Goal: Information Seeking & Learning: Learn about a topic

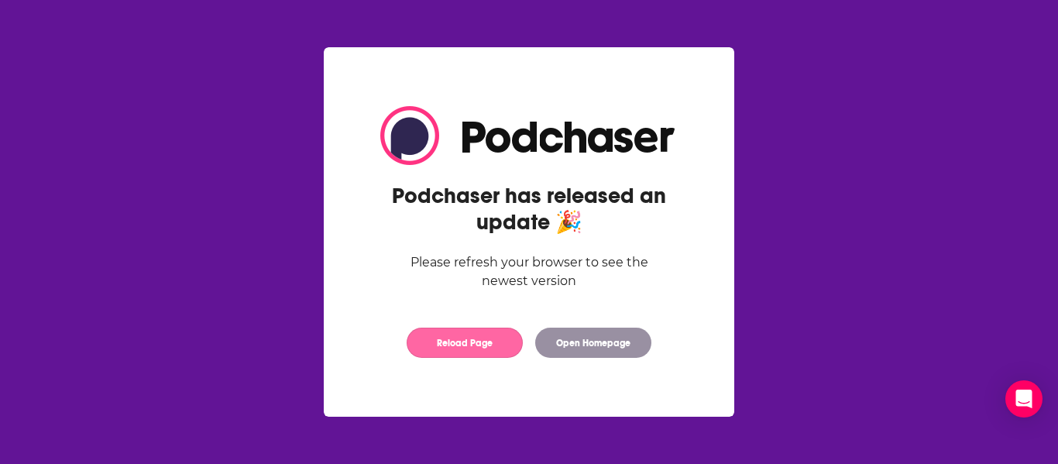
click at [475, 339] on button "Reload Page" at bounding box center [464, 342] width 116 height 30
click at [0, 282] on body "Podchaser has released an update 🎉 Please refresh your browser to see the newes…" at bounding box center [529, 232] width 1058 height 464
click at [468, 347] on button "Reload Page" at bounding box center [464, 342] width 116 height 30
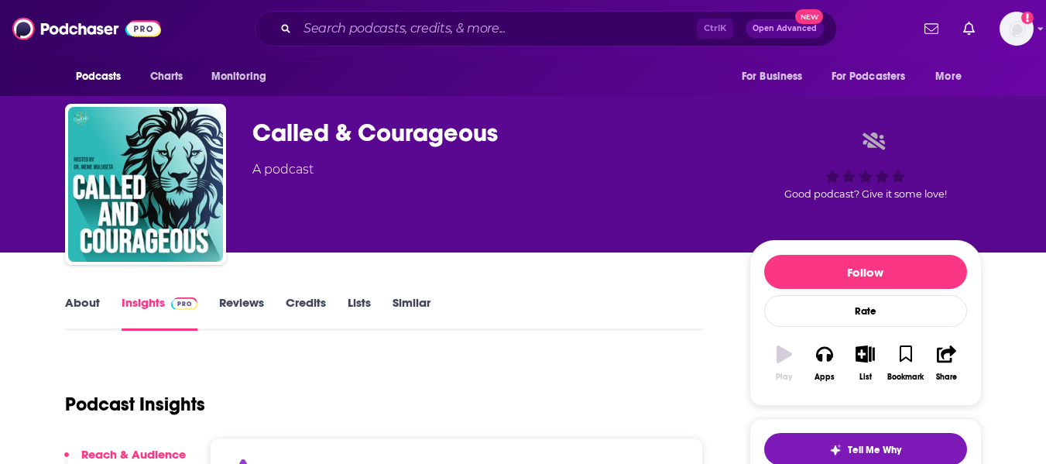
click at [70, 306] on link "About" at bounding box center [82, 313] width 35 height 36
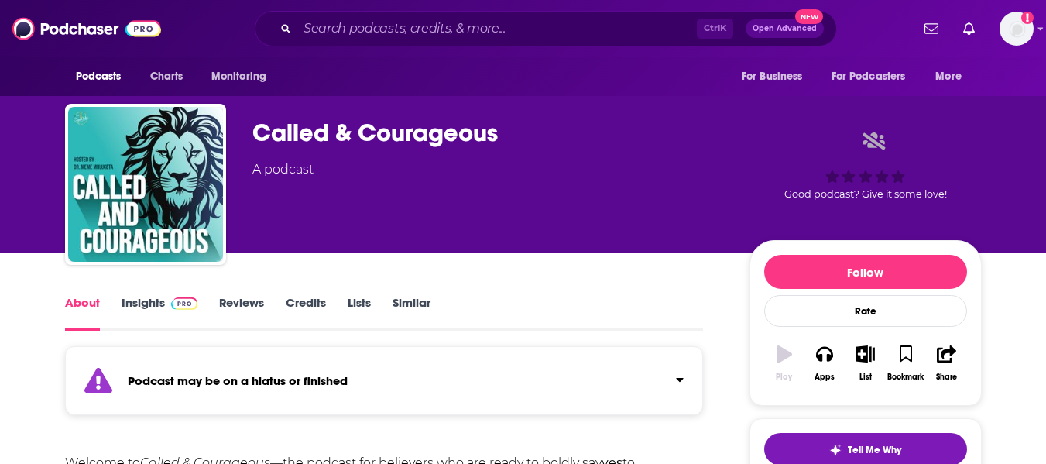
scroll to position [273, 0]
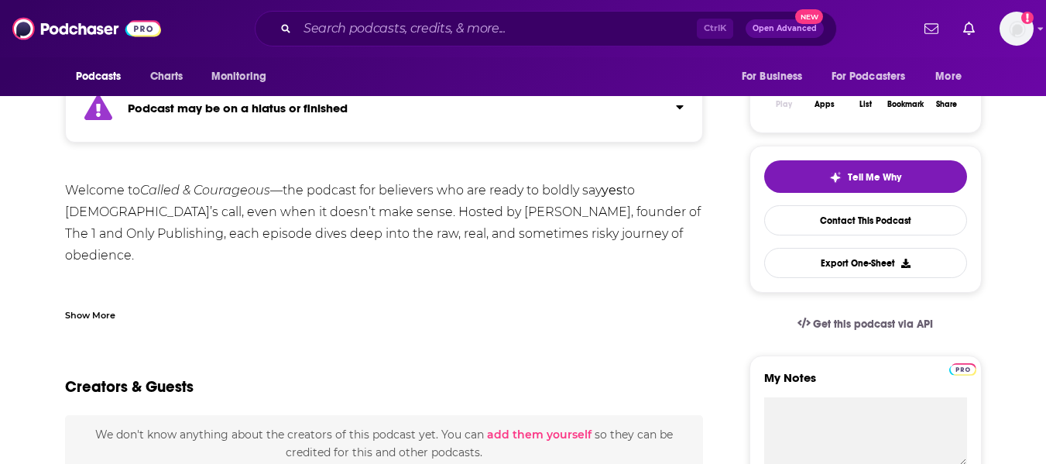
click at [97, 316] on div "Show More" at bounding box center [90, 314] width 50 height 15
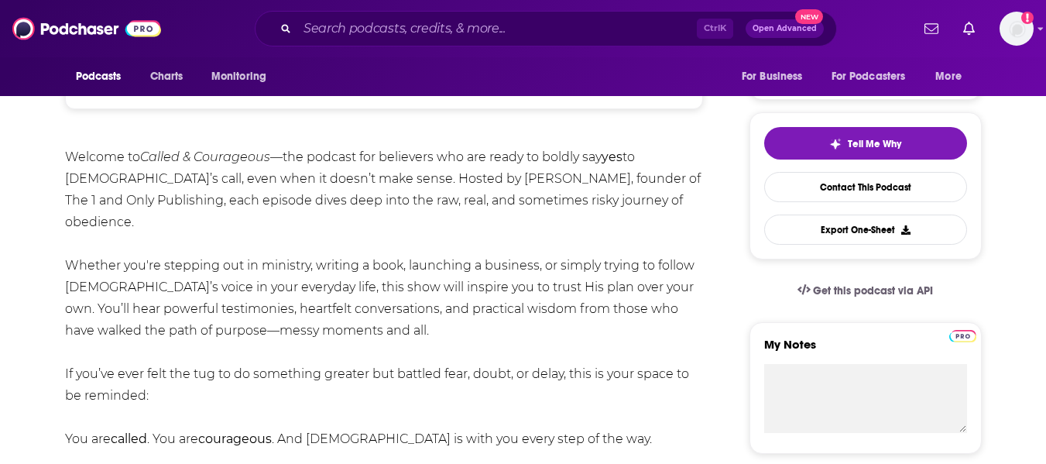
scroll to position [307, 0]
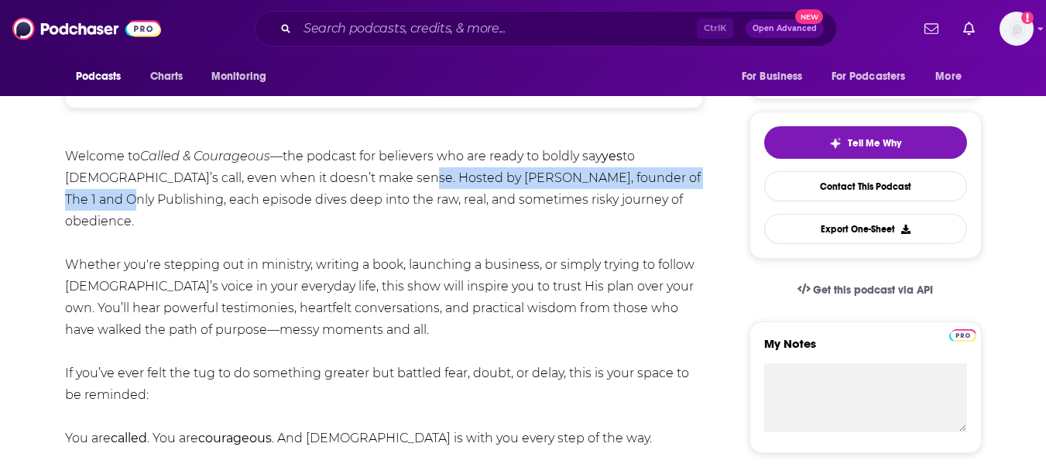
drag, startPoint x: 369, startPoint y: 180, endPoint x: 695, endPoint y: 182, distance: 326.7
click at [695, 182] on div "Welcome to Called & Courageous —the podcast for believers who are ready to bold…" at bounding box center [384, 308] width 639 height 325
copy div "Meme Mulugeta, founder of The 1 and Only Publishing"
